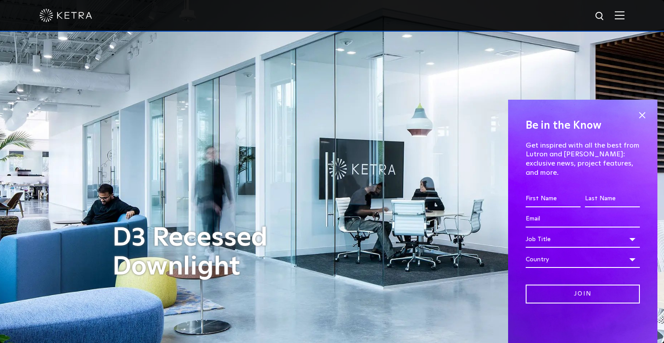
click at [619, 16] on img at bounding box center [620, 15] width 10 height 8
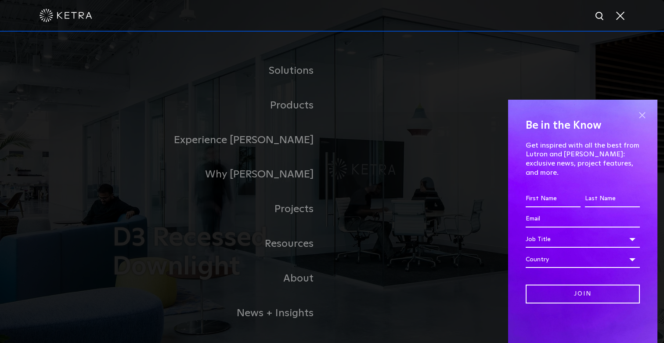
click at [642, 122] on span at bounding box center [641, 114] width 13 height 13
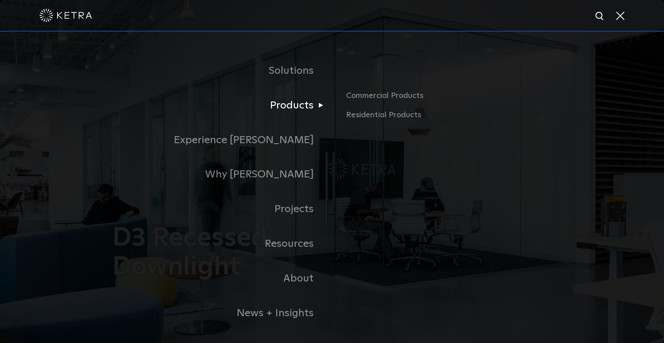
click at [300, 103] on link "Products" at bounding box center [221, 105] width 219 height 35
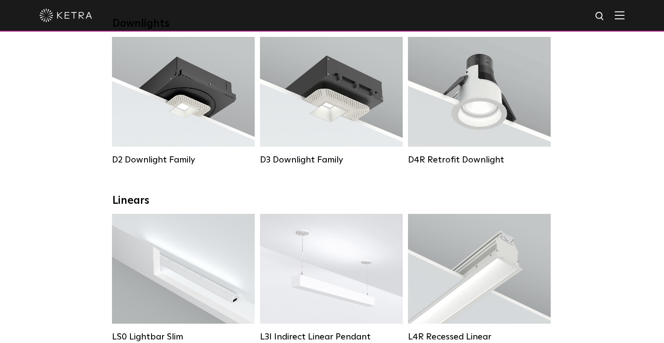
scroll to position [165, 0]
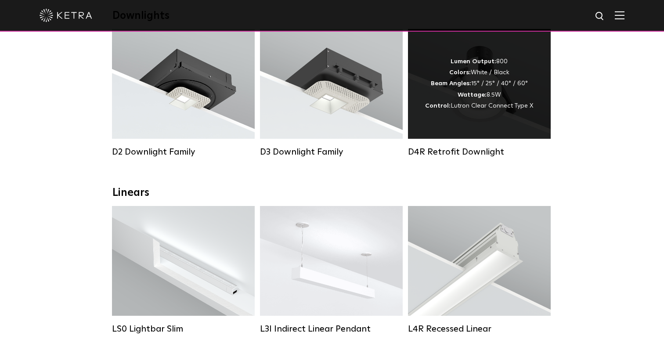
click at [502, 104] on span "Lutron Clear Connect Type X" at bounding box center [491, 106] width 83 height 6
click at [511, 104] on span "Lutron Clear Connect Type X" at bounding box center [491, 106] width 83 height 6
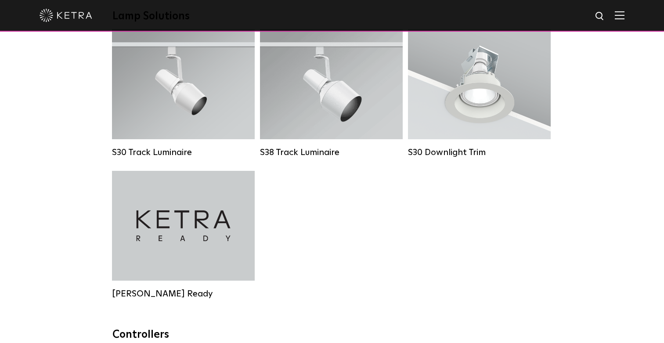
scroll to position [780, 0]
